Goal: Information Seeking & Learning: Learn about a topic

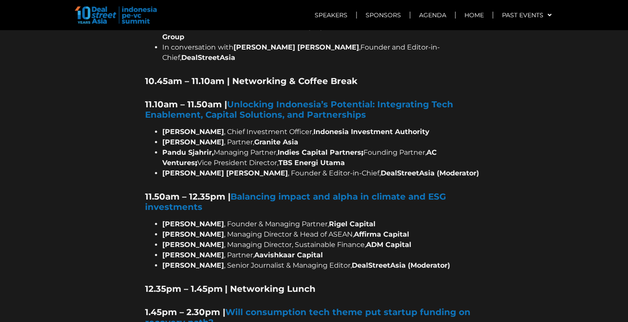
scroll to position [887, 0]
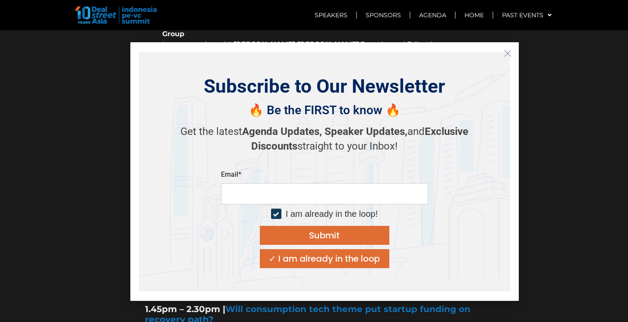
click at [505, 47] on button "Close" at bounding box center [508, 54] width 14 height 14
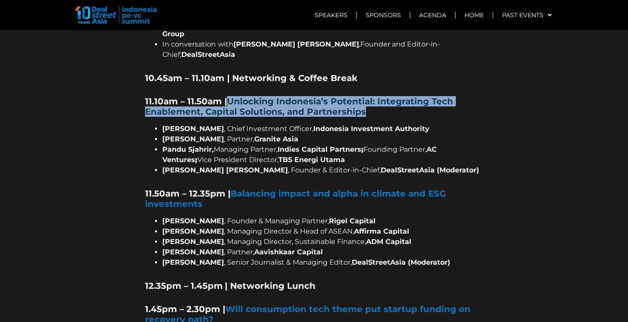
drag, startPoint x: 384, startPoint y: 85, endPoint x: 231, endPoint y: 72, distance: 153.4
click at [231, 96] on h5 "11.10am – 11.50am | Unlocking Indonesia’s Potential: Integrating Tech Enablemen…" at bounding box center [314, 106] width 338 height 21
copy link "Unlocking Indonesia’s Potential: Integrating Tech Enablement, Capital Solutions…"
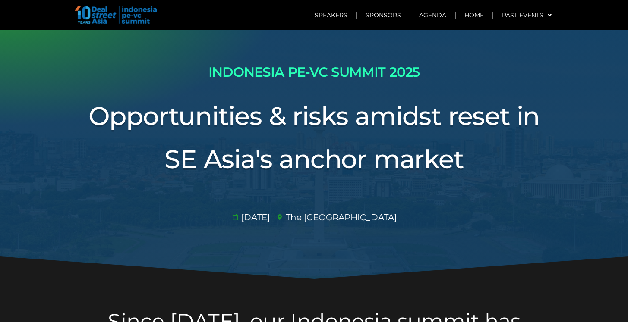
scroll to position [0, 0]
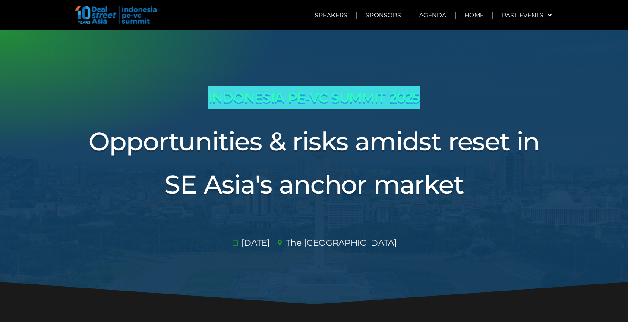
drag, startPoint x: 208, startPoint y: 97, endPoint x: 415, endPoint y: 101, distance: 207.2
click at [415, 101] on h2 "INDONESIA PE-VC SUMMIT 2025" at bounding box center [314, 97] width 483 height 23
copy h2 "INDONESIA PE-VC SUMMIT 2025"
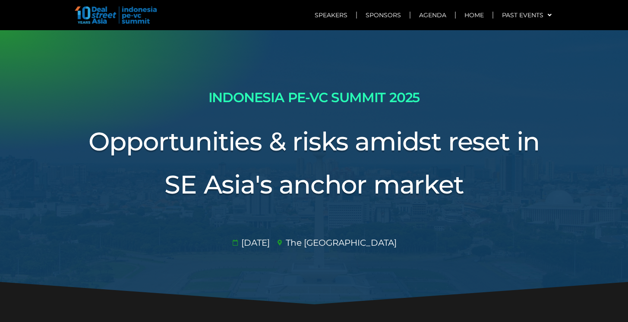
scroll to position [728, 0]
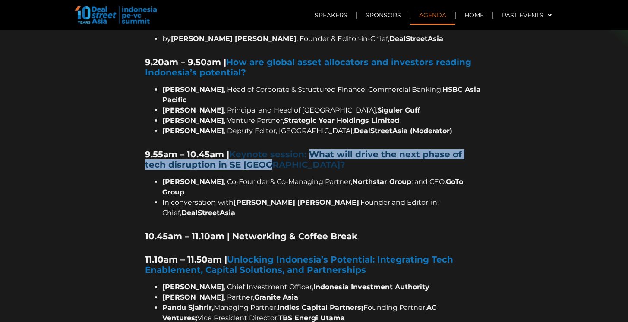
drag, startPoint x: 249, startPoint y: 145, endPoint x: 312, endPoint y: 136, distance: 63.8
click at [312, 149] on h5 "9.55am – 10.45am | Keynote session: What will drive the next phase of tech disr…" at bounding box center [314, 159] width 338 height 21
copy link "What will drive the next phase of tech disruption in SE Asia?"
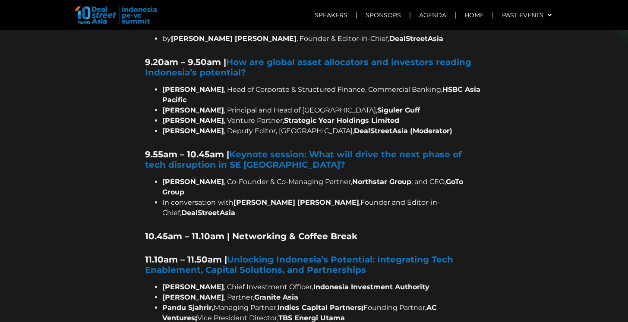
scroll to position [936, 0]
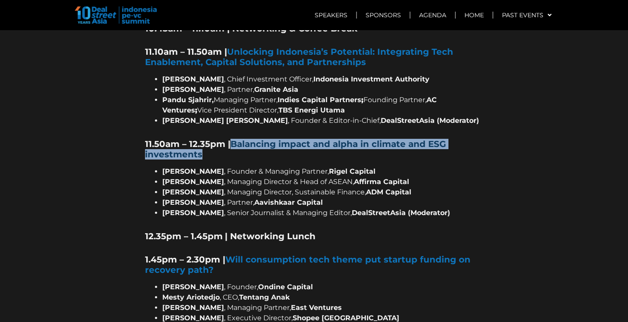
drag, startPoint x: 207, startPoint y: 124, endPoint x: 235, endPoint y: 112, distance: 30.0
click at [235, 139] on h5 "11.50am – 12.35pm | Balancing impact and alpha in climate and ESG investments" at bounding box center [314, 149] width 338 height 21
copy strong "Balancing impact and alpha in climate and ESG investments"
